Goal: Navigation & Orientation: Find specific page/section

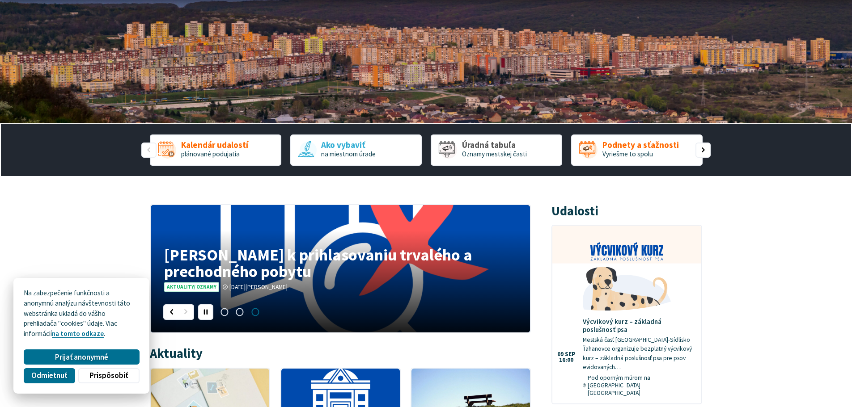
scroll to position [134, 0]
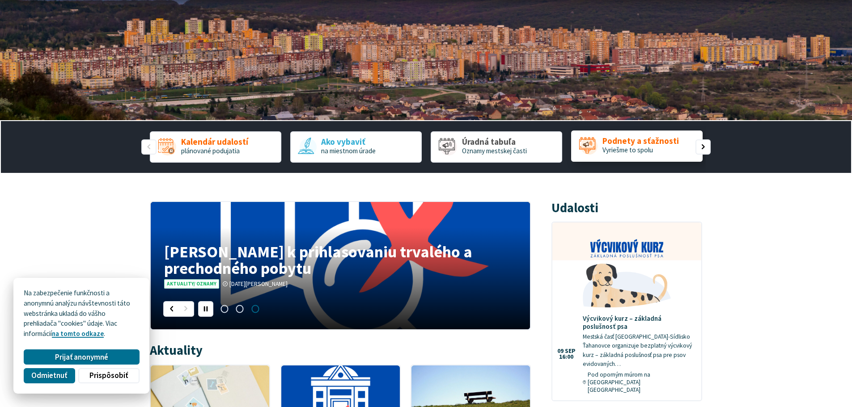
click at [630, 142] on span "Podnety a sťažnosti" at bounding box center [640, 141] width 76 height 9
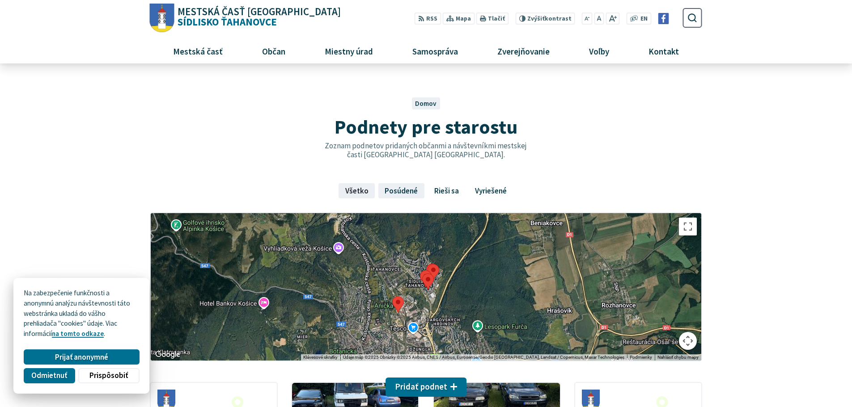
click at [410, 193] on link "Posúdené" at bounding box center [401, 190] width 46 height 15
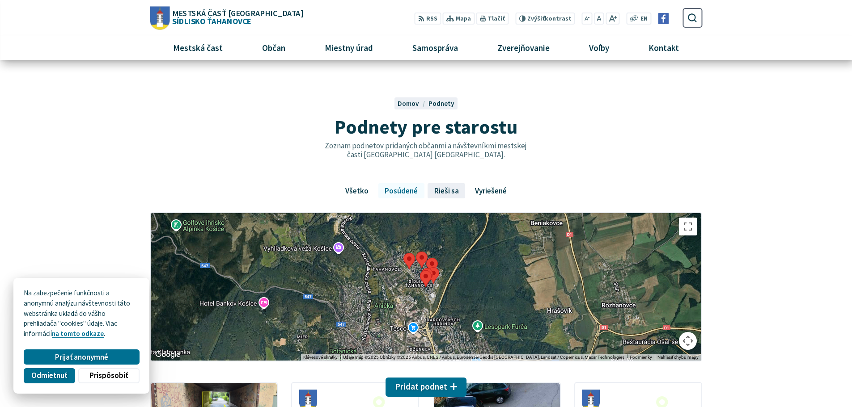
click at [443, 194] on link "Rieši sa" at bounding box center [446, 190] width 38 height 15
